Goal: Transaction & Acquisition: Obtain resource

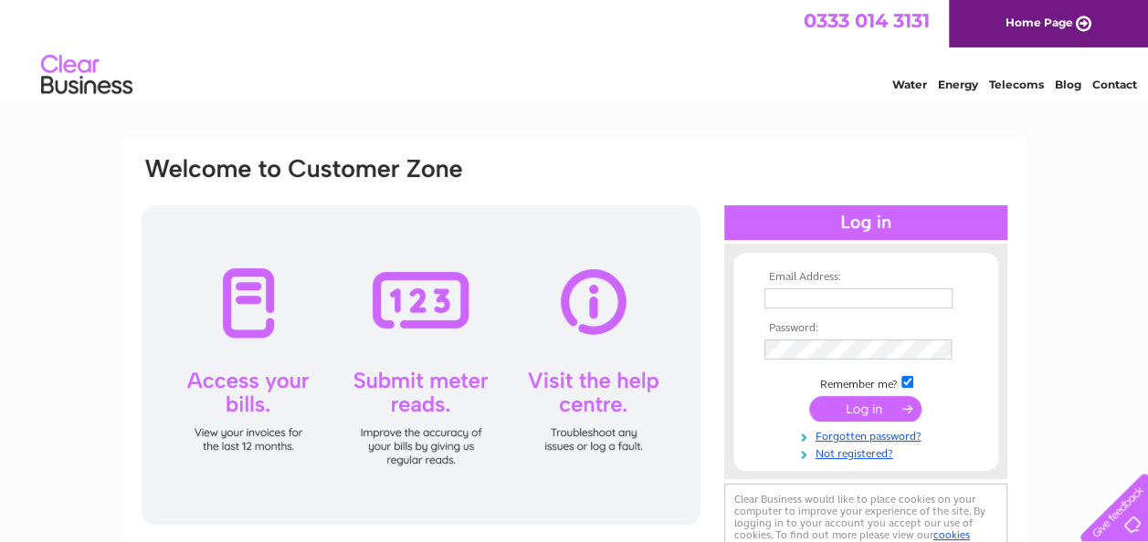
type input "jamescook67@virginmedia.com"
click at [885, 406] on input "submit" at bounding box center [865, 409] width 112 height 26
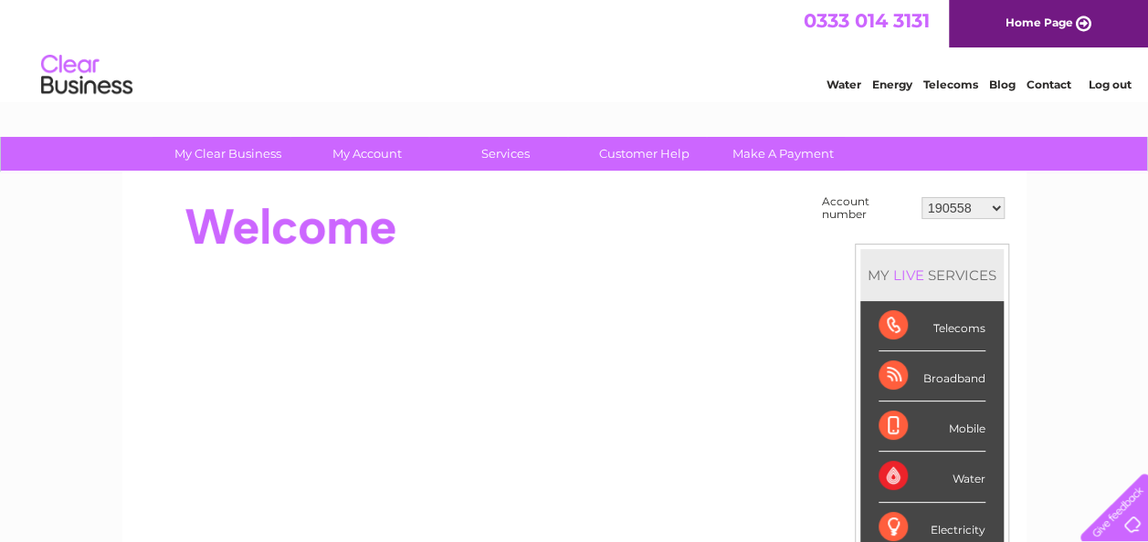
click at [999, 208] on select "190558 912849 921330 921768 1082467 1082468 30297036" at bounding box center [962, 208] width 83 height 22
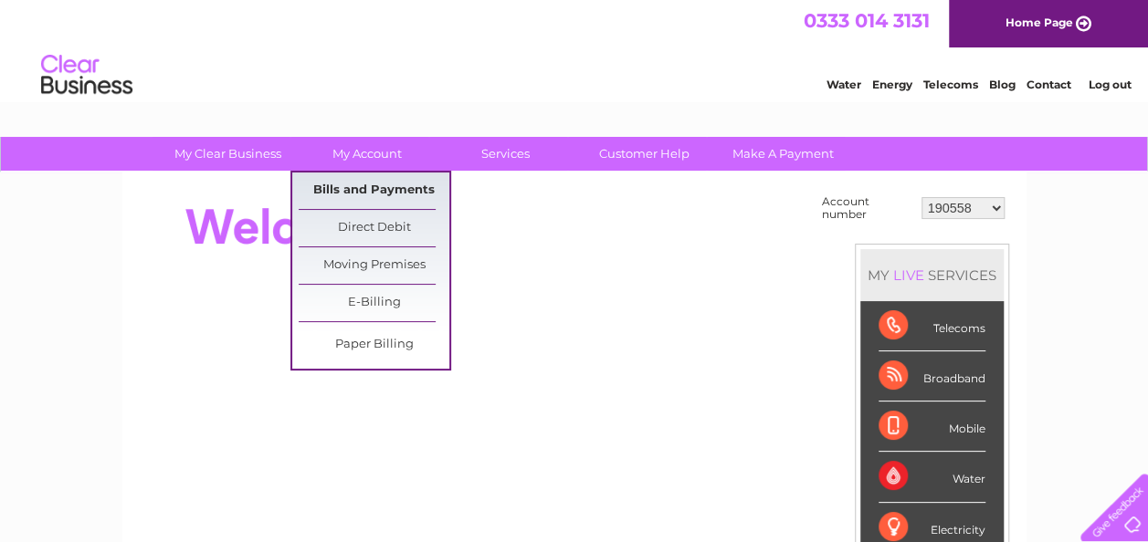
click at [383, 194] on link "Bills and Payments" at bounding box center [374, 191] width 151 height 37
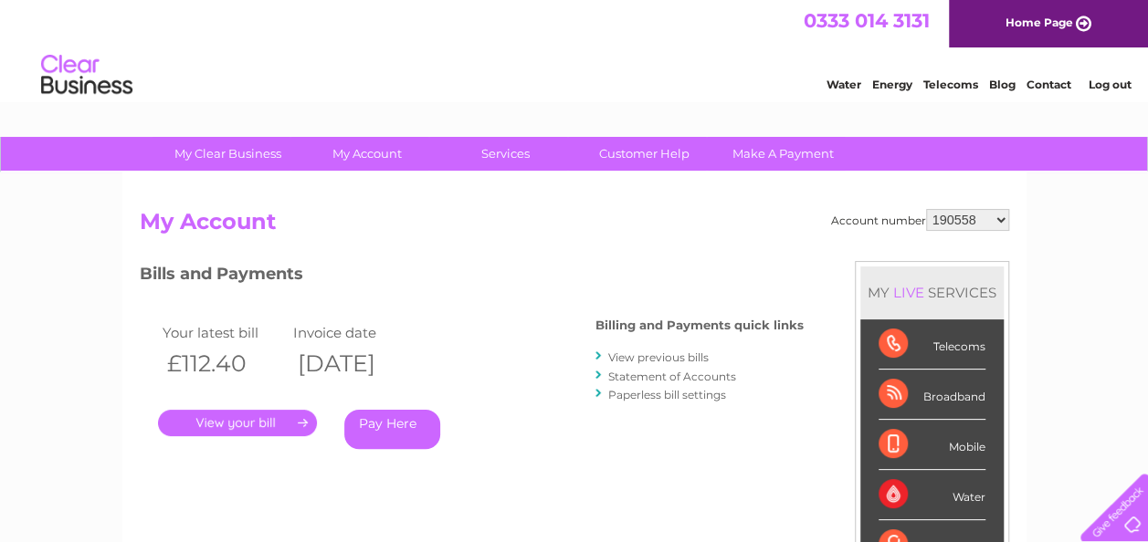
click at [995, 221] on select "190558 912849 921330 921768 1082467 1082468 30297036" at bounding box center [967, 220] width 83 height 22
select select "912849"
click at [926, 209] on select "190558 912849 921330 921768 1082467 1082468 30297036" at bounding box center [967, 220] width 83 height 22
click at [1001, 223] on select "190558 912849 921330 921768 1082467 1082468 30297036" at bounding box center [967, 220] width 83 height 22
select select "921330"
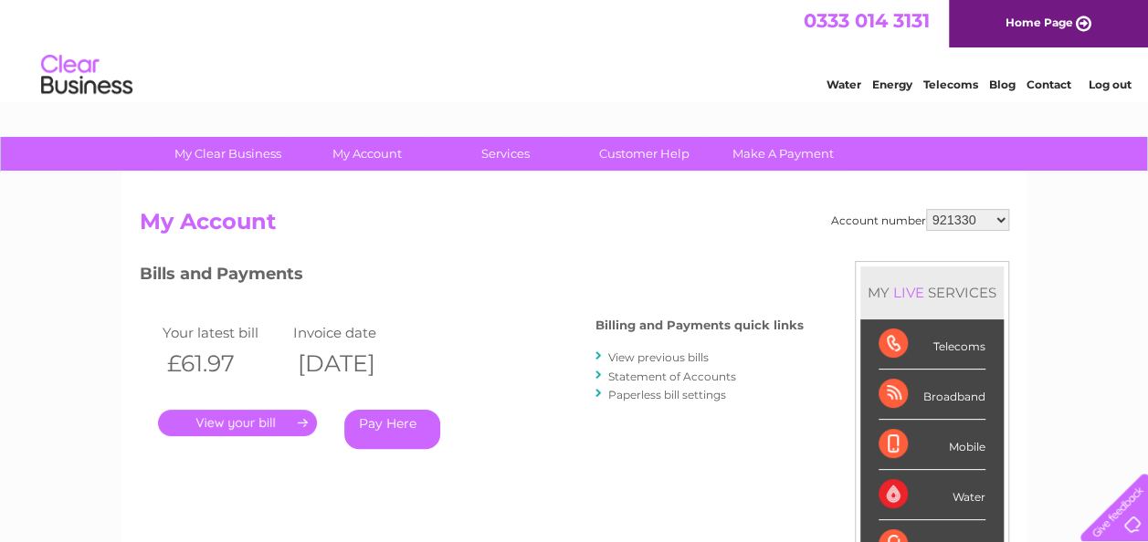
click at [926, 209] on select "190558 912849 921330 921768 1082467 1082468 30297036" at bounding box center [967, 220] width 83 height 22
click at [998, 217] on select "190558 912849 921330 921768 1082467 1082468 30297036" at bounding box center [967, 220] width 83 height 22
select select "921768"
click at [926, 209] on select "190558 912849 921330 921768 1082467 1082468 30297036" at bounding box center [967, 220] width 83 height 22
click at [266, 428] on link "." at bounding box center [237, 423] width 159 height 26
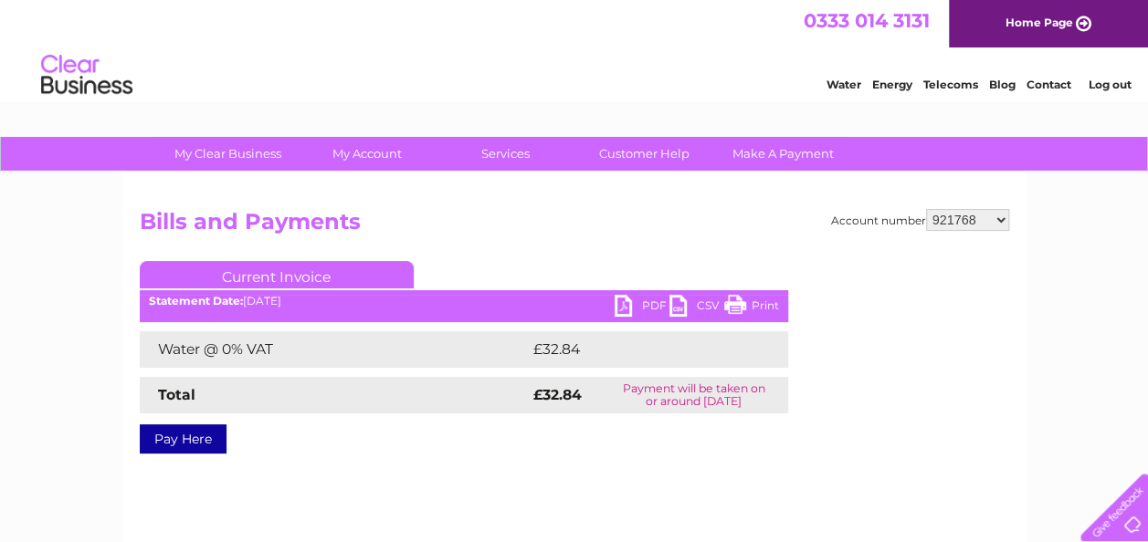
click at [620, 305] on link "PDF" at bounding box center [641, 308] width 55 height 26
click at [999, 217] on select "190558 912849 921330 921768 1082467 1082468 30297036" at bounding box center [967, 220] width 83 height 22
select select "1082467"
click at [926, 209] on select "190558 912849 921330 921768 1082467 1082468 30297036" at bounding box center [967, 220] width 83 height 22
click at [630, 302] on link "PDF" at bounding box center [641, 308] width 55 height 26
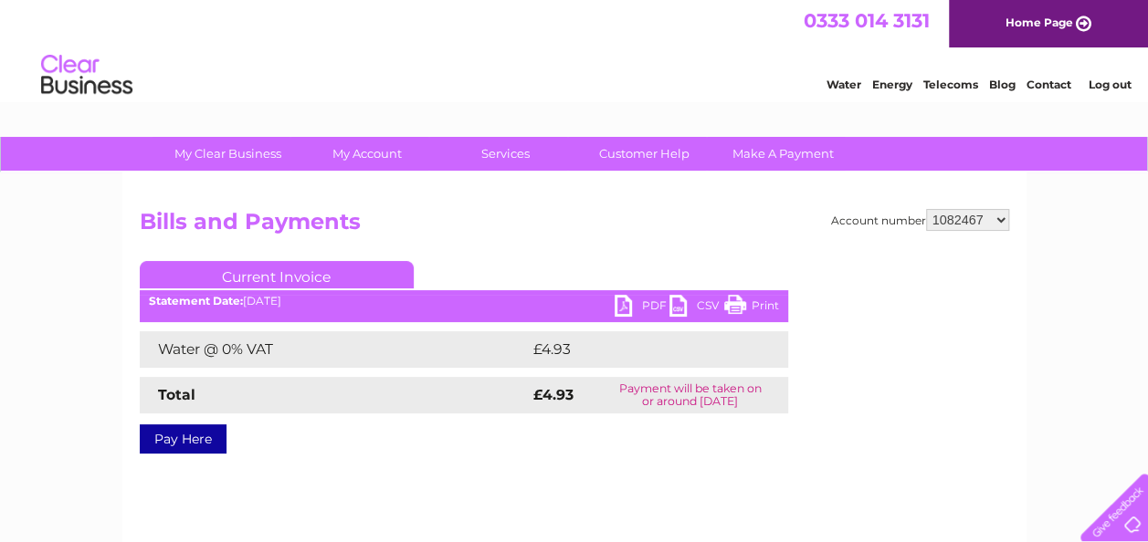
click at [1006, 214] on select "190558 912849 921330 921768 1082467 1082468 30297036" at bounding box center [967, 220] width 83 height 22
select select "1082468"
click at [926, 209] on select "190558 912849 921330 921768 1082467 1082468 30297036" at bounding box center [967, 220] width 83 height 22
click at [997, 221] on select "190558 912849 921330 921768 1082467 1082468 30297036" at bounding box center [967, 220] width 83 height 22
select select "30297036"
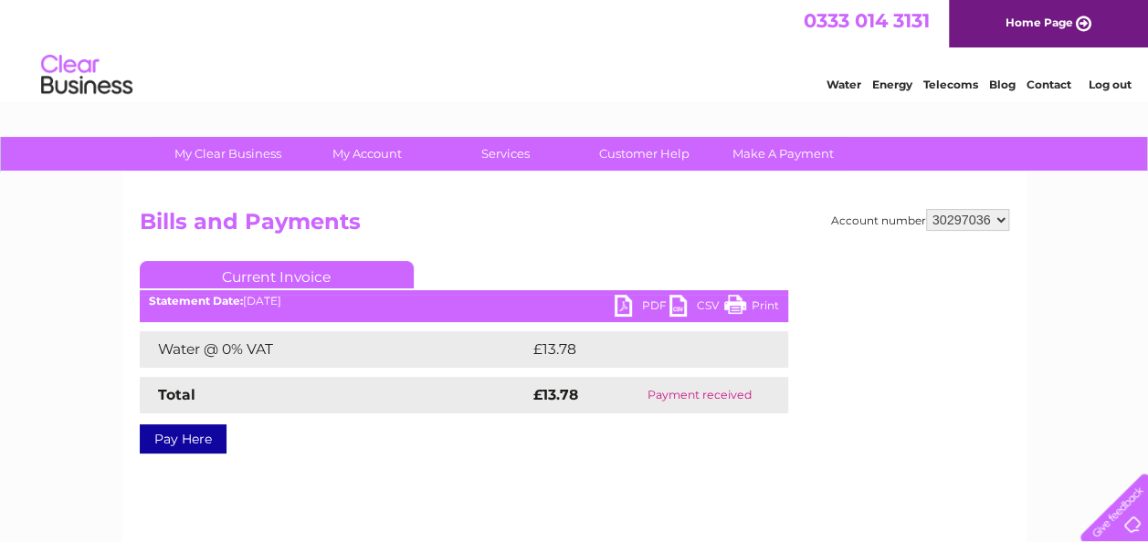
click at [926, 209] on select "190558 912849 921330 921768 1082467 1082468 30297036" at bounding box center [967, 220] width 83 height 22
click at [995, 223] on select "190558 912849 921330 921768 1082467 1082468 30297036" at bounding box center [967, 220] width 83 height 22
click at [926, 209] on select "190558 912849 921330 921768 1082467 1082468 30297036" at bounding box center [967, 220] width 83 height 22
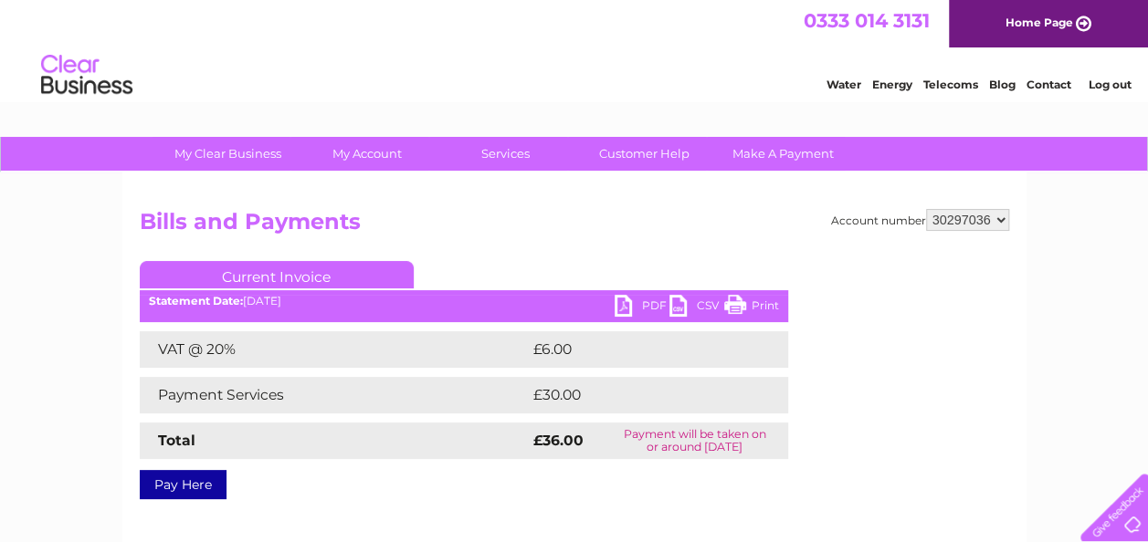
click at [622, 301] on link "PDF" at bounding box center [641, 308] width 55 height 26
click at [1110, 83] on link "Log out" at bounding box center [1108, 85] width 43 height 14
